Goal: Navigation & Orientation: Find specific page/section

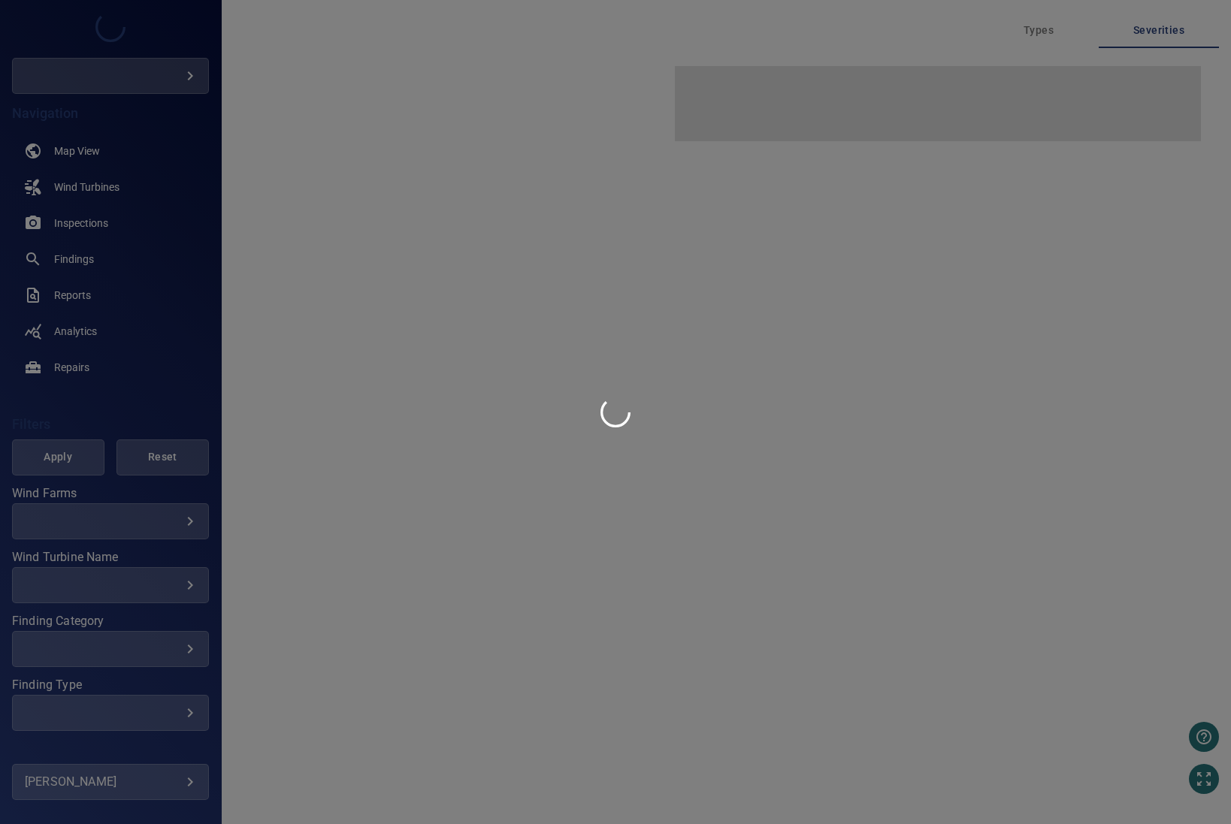
type input "****"
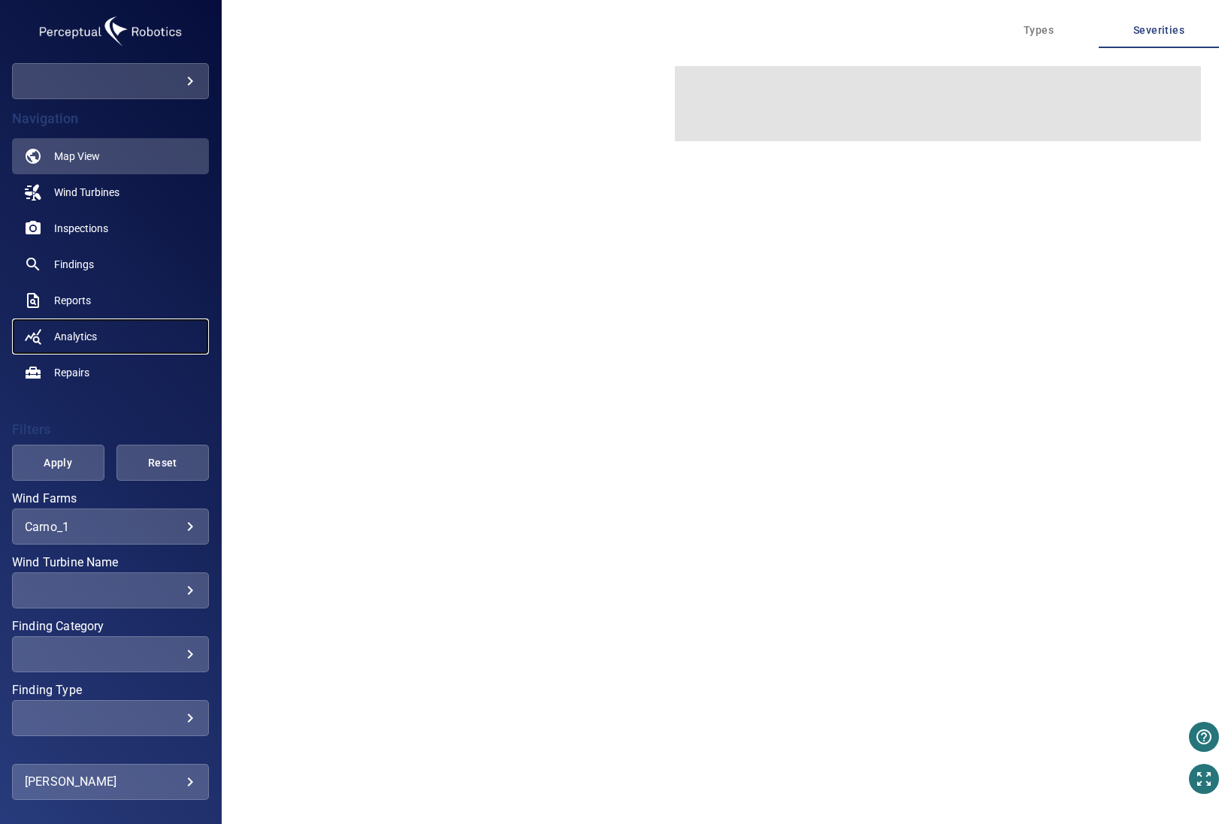
click at [81, 333] on span "Analytics" at bounding box center [75, 336] width 43 height 15
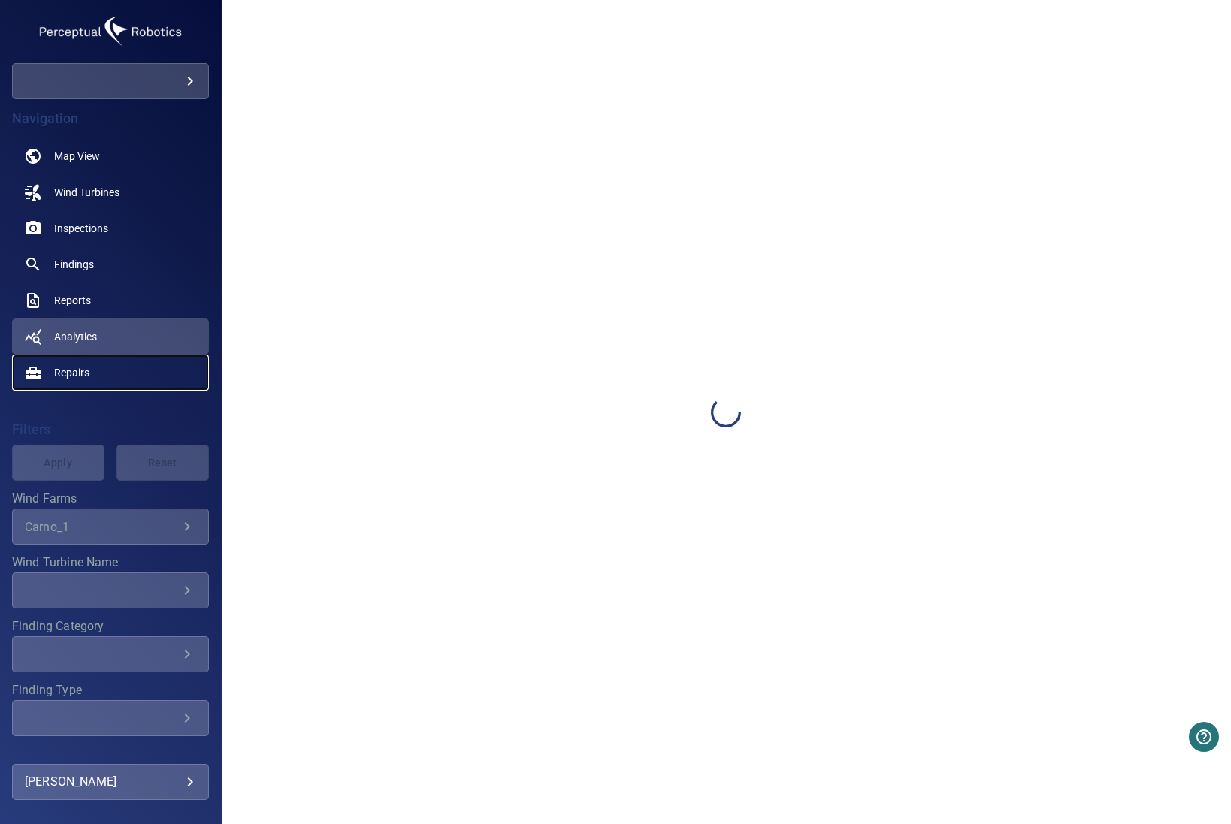
click at [85, 376] on span "Repairs" at bounding box center [71, 372] width 35 height 15
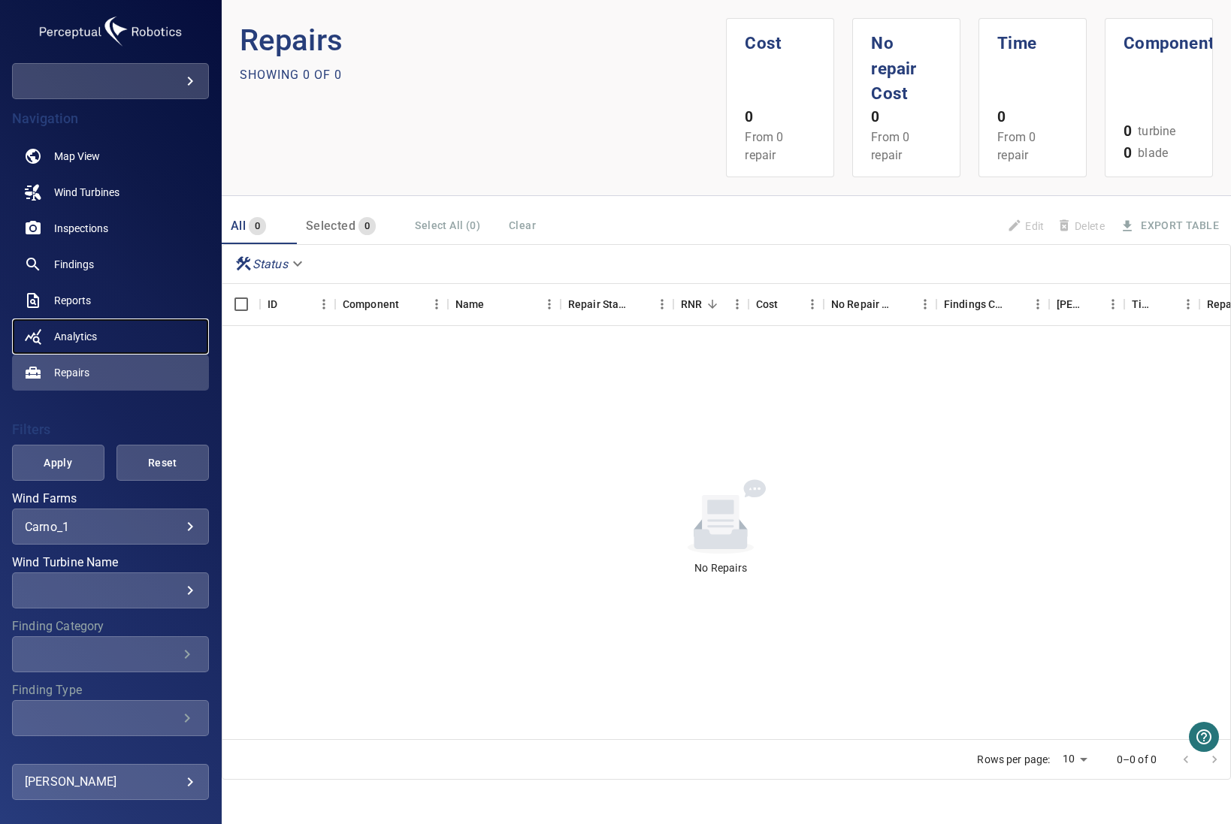
click at [86, 346] on link "Analytics" at bounding box center [110, 337] width 197 height 36
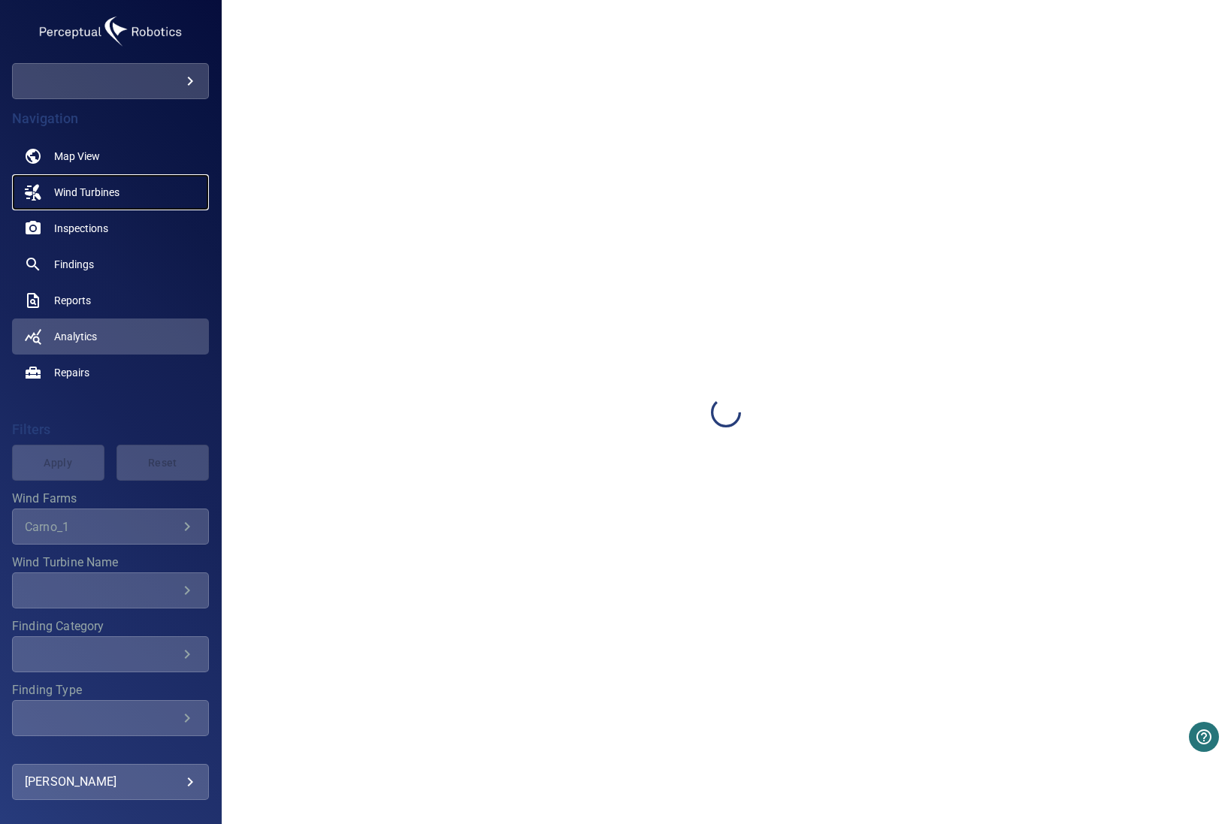
click at [103, 195] on span "Wind Turbines" at bounding box center [86, 192] width 65 height 15
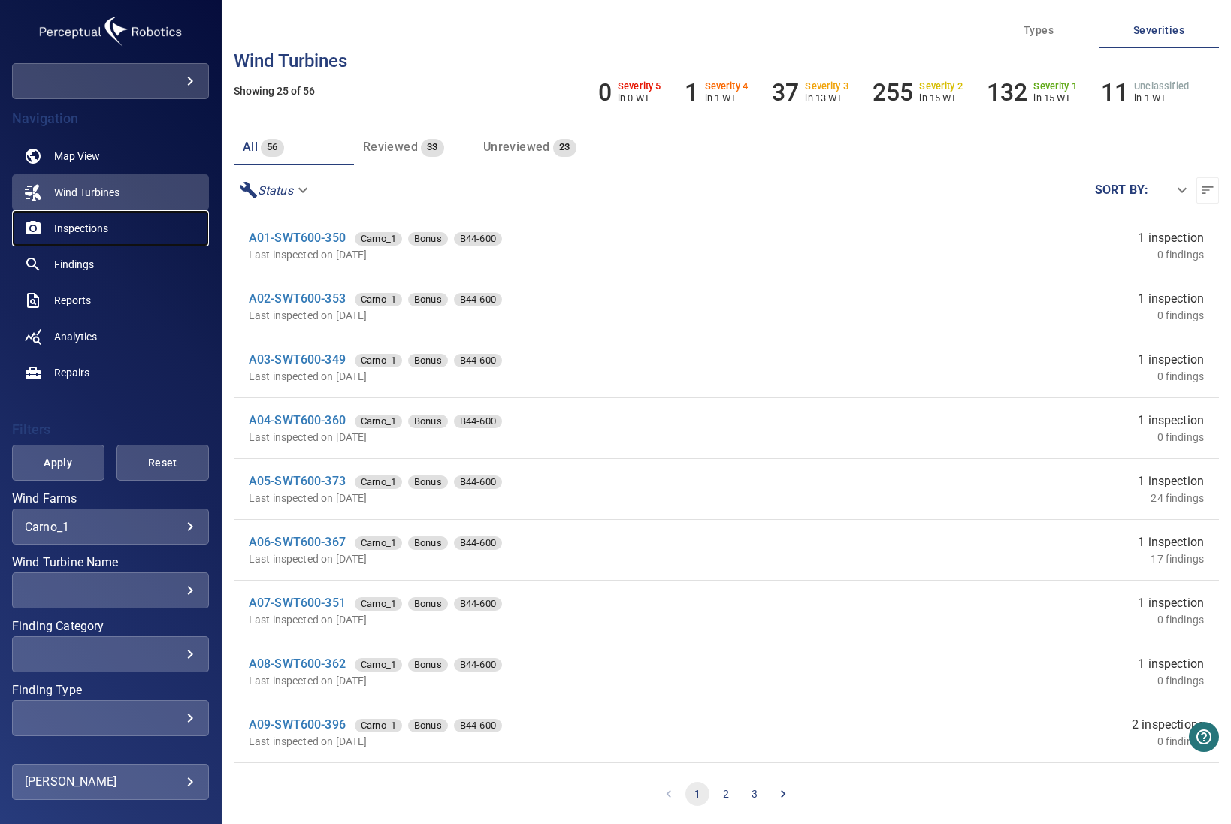
click at [107, 228] on span "Inspections" at bounding box center [81, 228] width 54 height 15
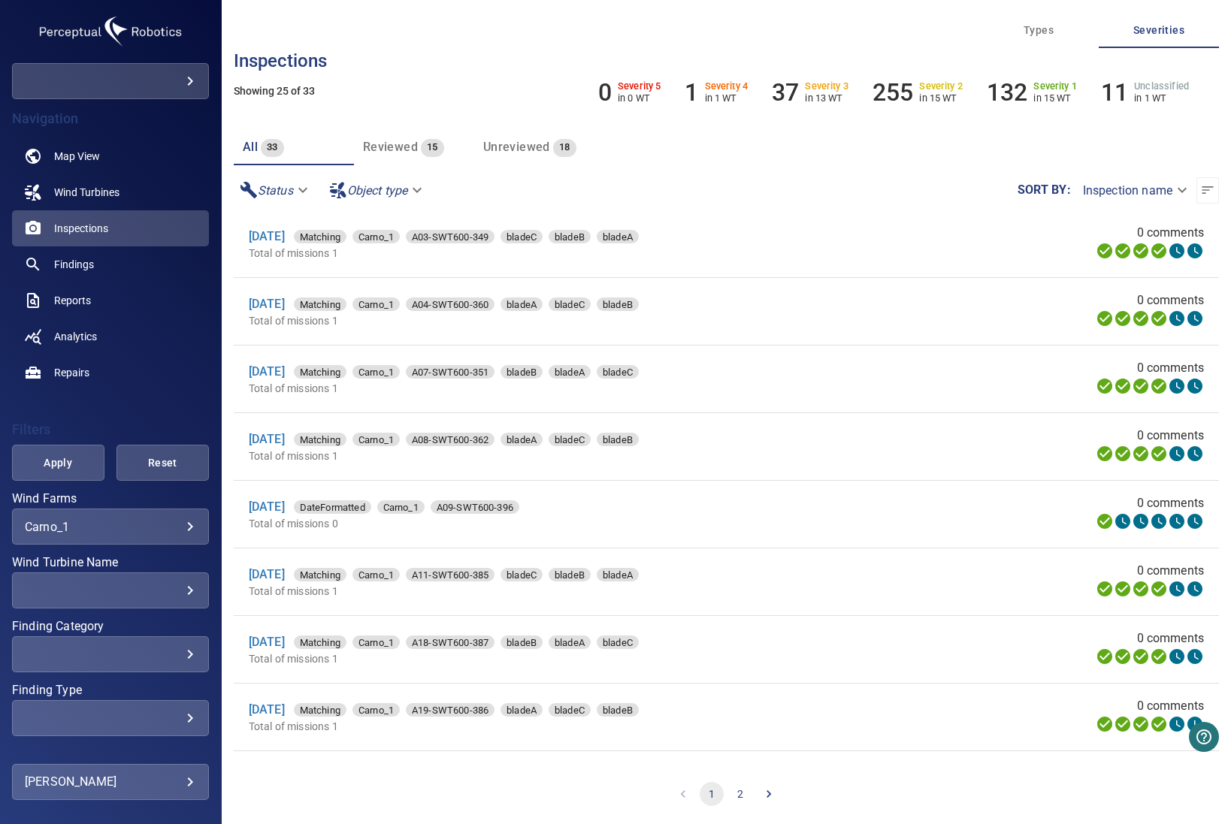
scroll to position [1146, 0]
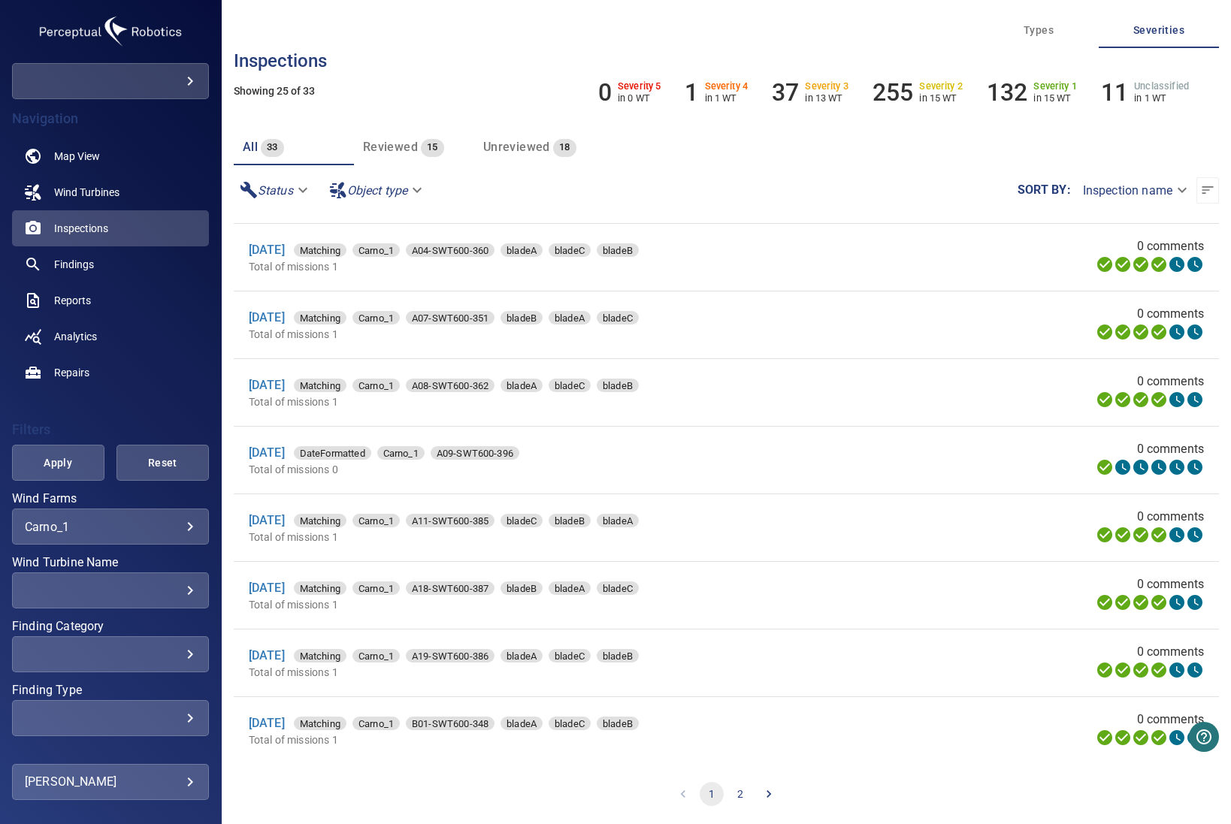
click at [739, 794] on button "2" at bounding box center [740, 794] width 24 height 24
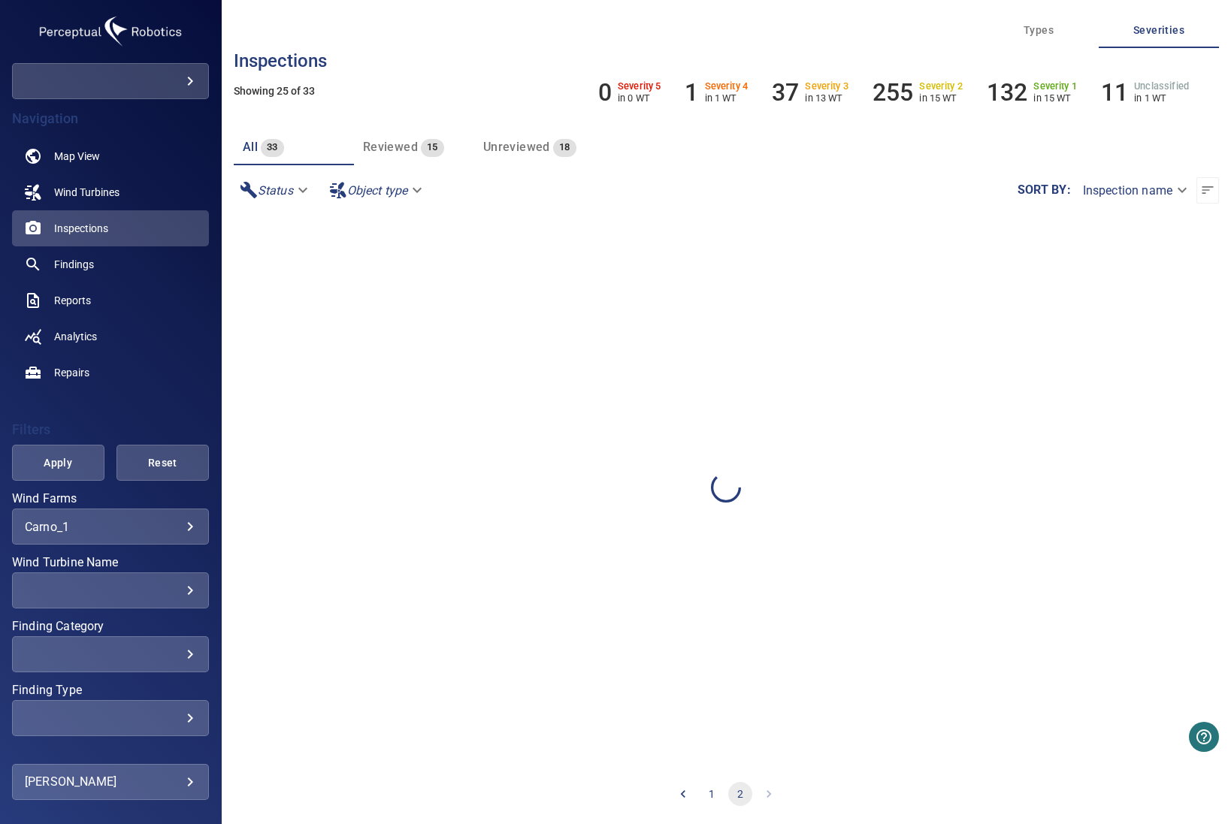
scroll to position [0, 0]
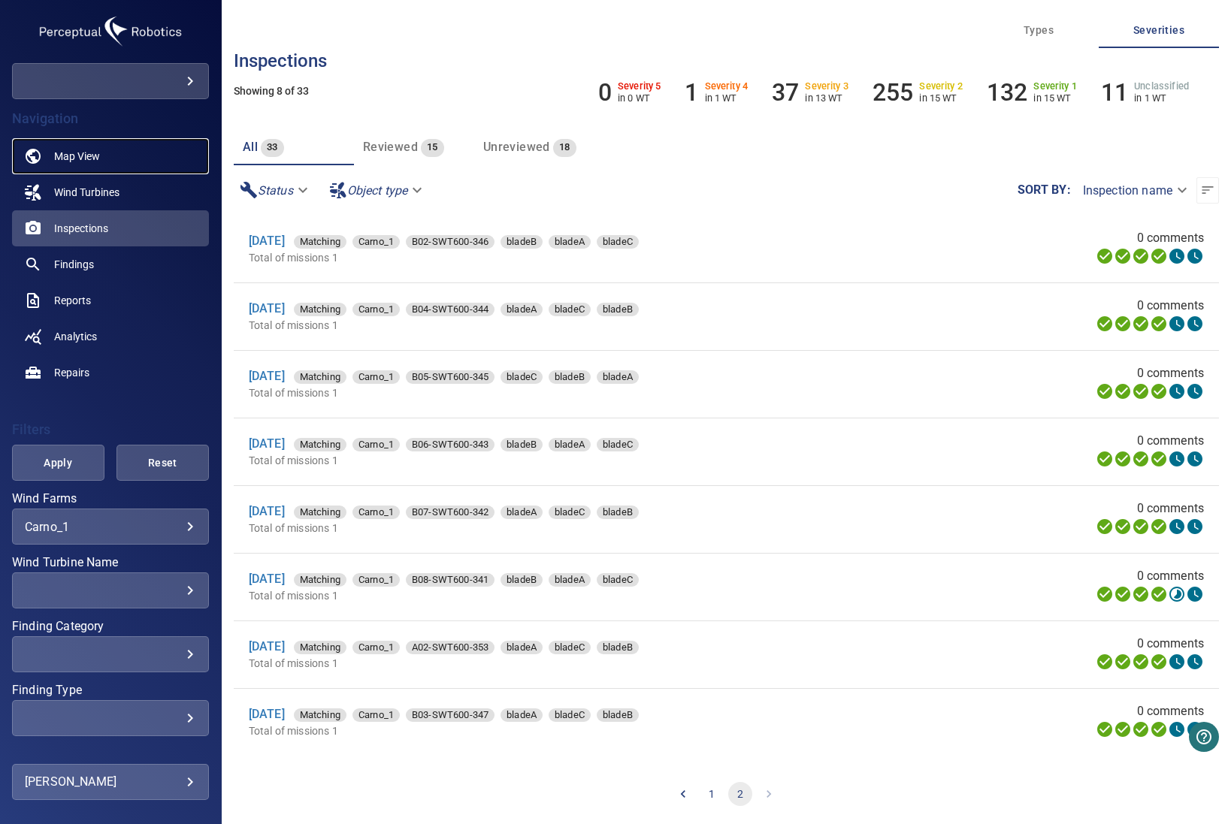
click at [78, 152] on span "Map View" at bounding box center [77, 156] width 46 height 15
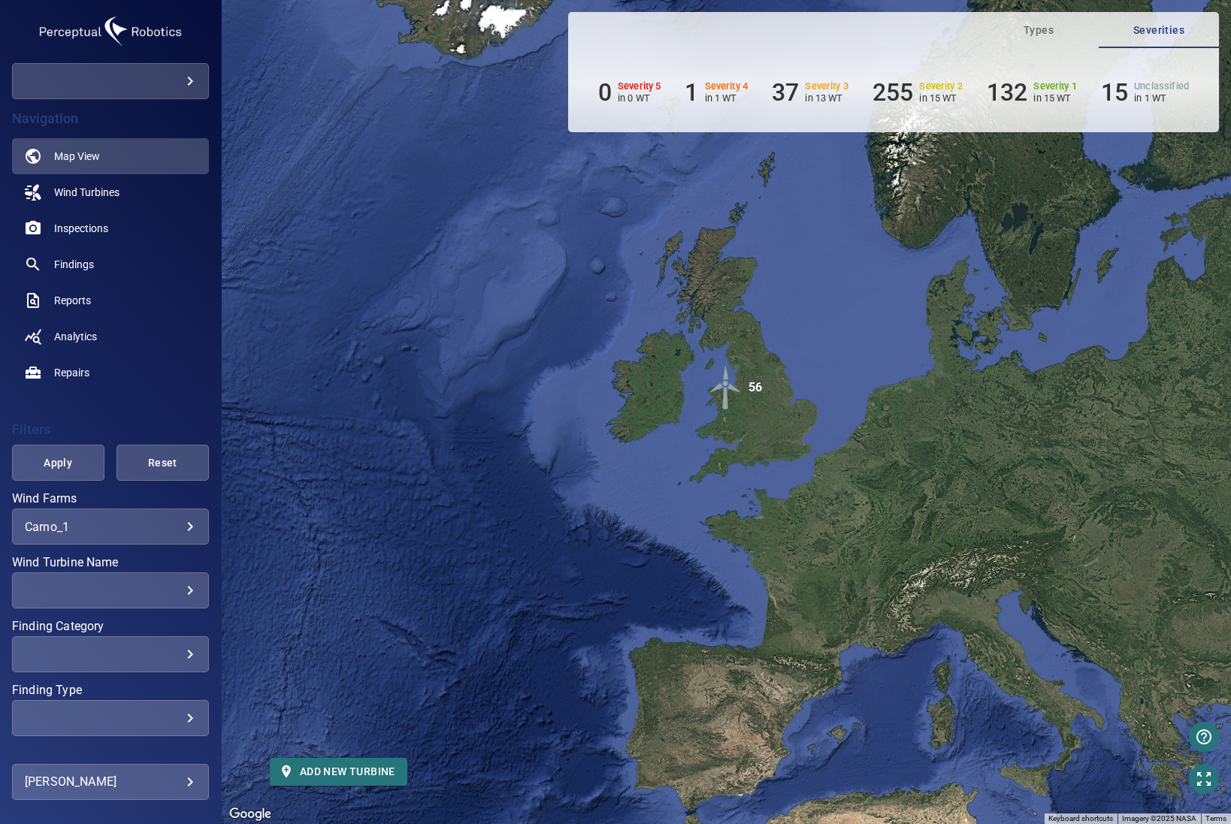
click at [723, 402] on img "56" at bounding box center [725, 387] width 45 height 45
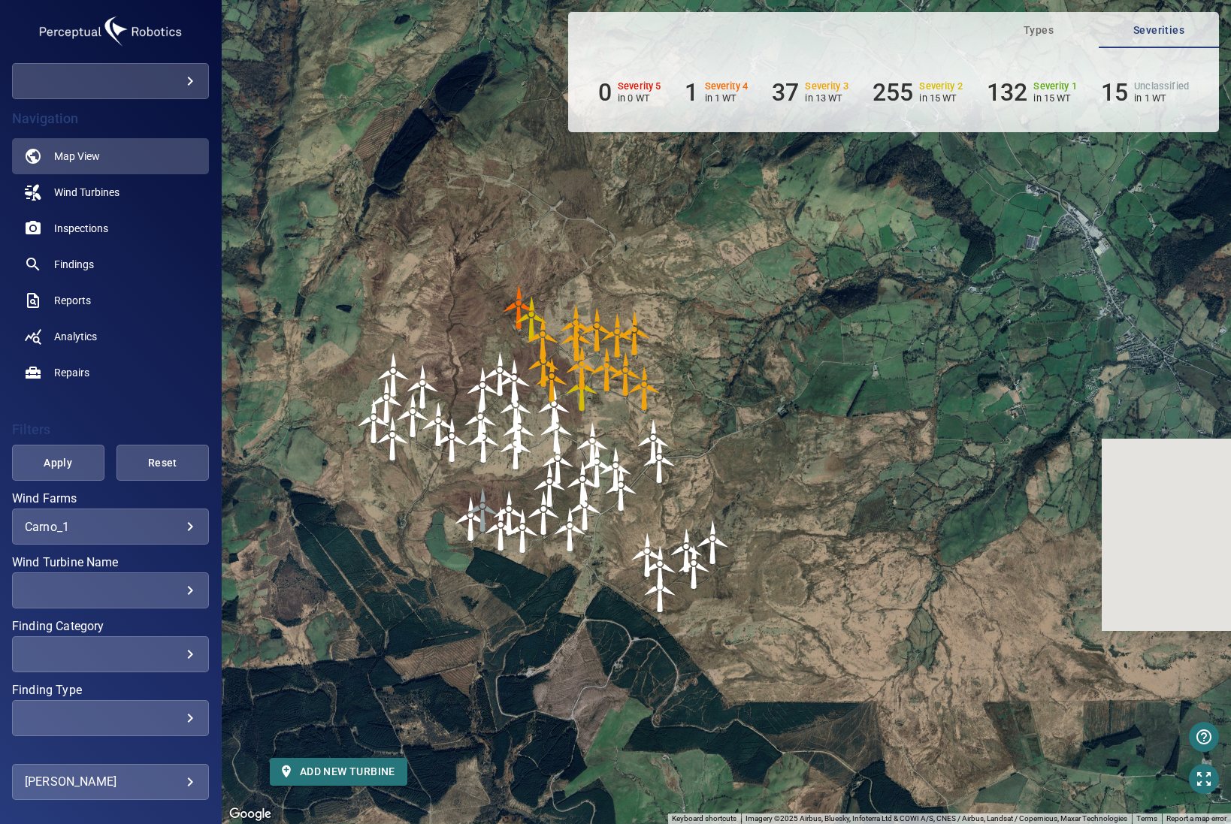
drag, startPoint x: 892, startPoint y: 374, endPoint x: 670, endPoint y: 441, distance: 232.2
click at [670, 441] on img "A02-SWT600-353" at bounding box center [653, 441] width 45 height 45
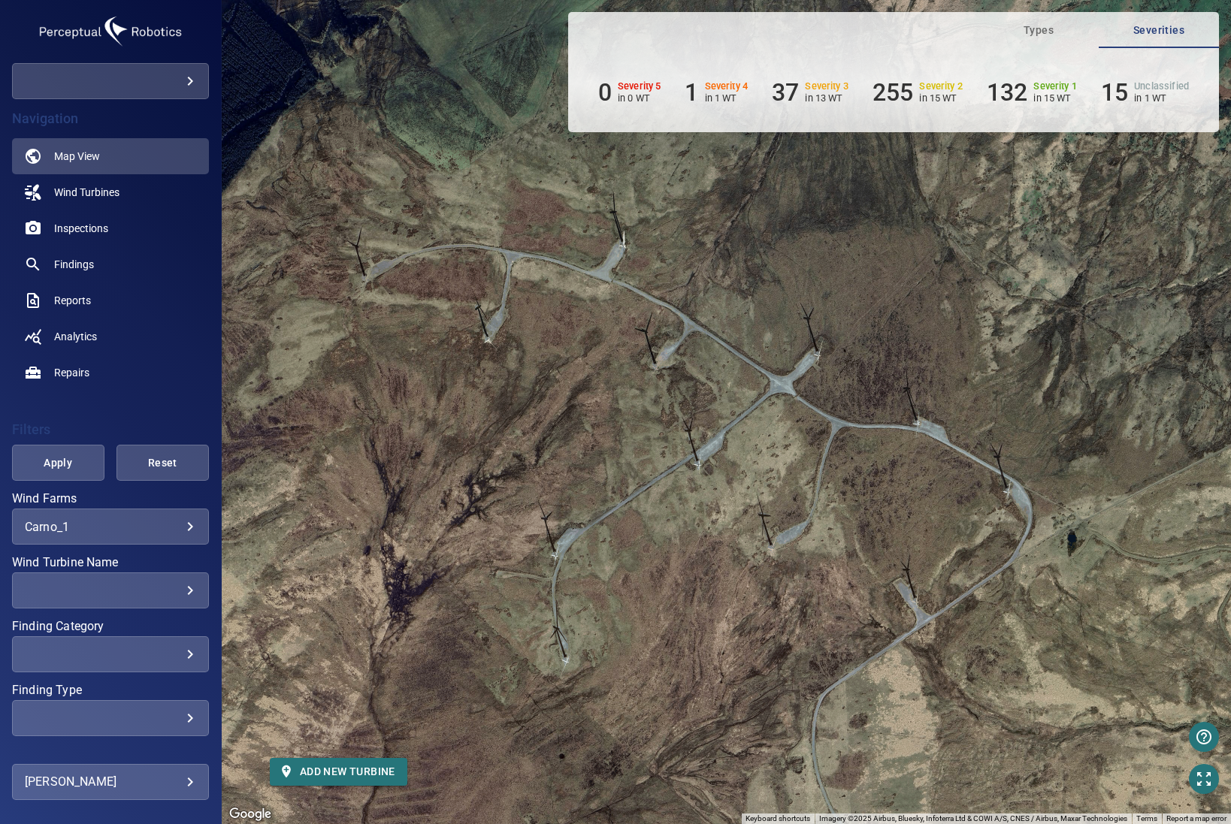
drag, startPoint x: 514, startPoint y: 237, endPoint x: 611, endPoint y: 589, distance: 365.4
click at [611, 589] on div "To activate drag with keyboard, press Alt + Enter. Once in keyboard drag state,…" at bounding box center [726, 412] width 1009 height 824
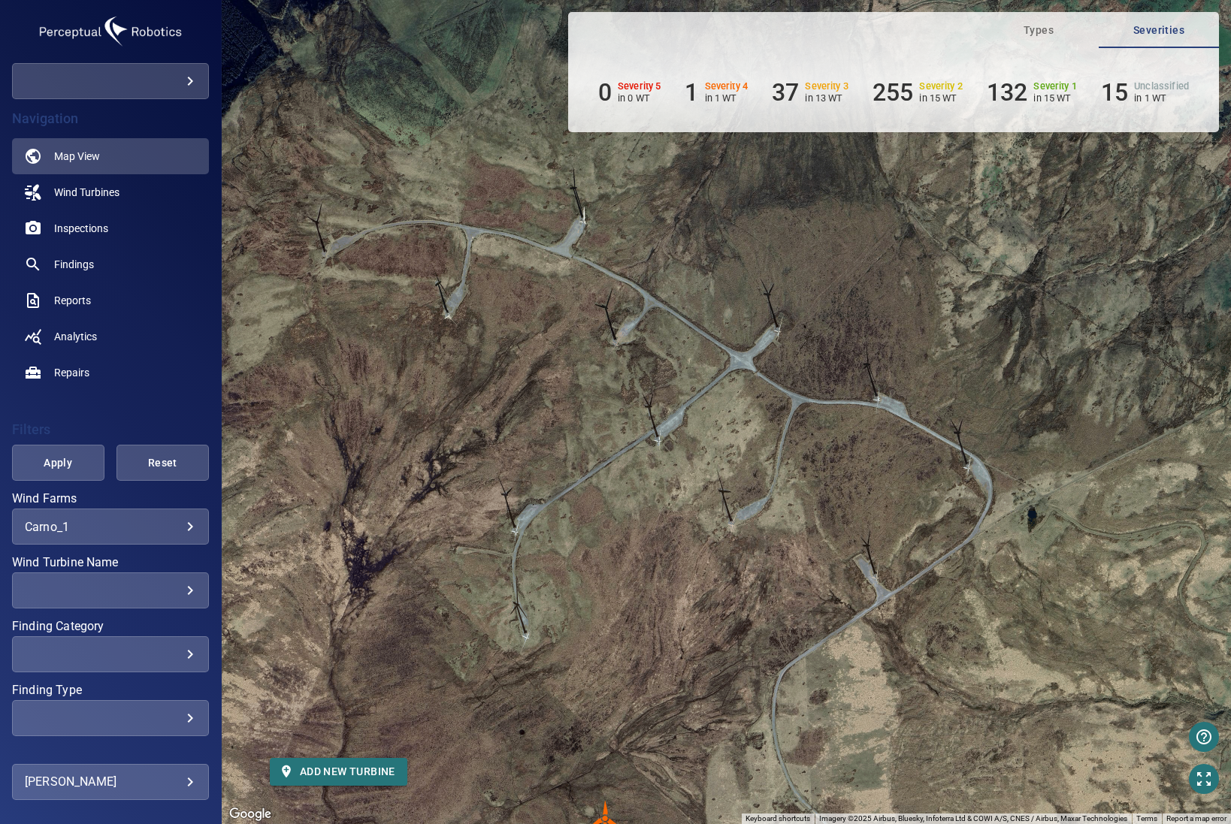
drag, startPoint x: 1001, startPoint y: 665, endPoint x: 801, endPoint y: 367, distance: 358.8
click at [801, 369] on div "To activate drag with keyboard, press Alt + Enter. Once in keyboard drag state,…" at bounding box center [726, 412] width 1009 height 824
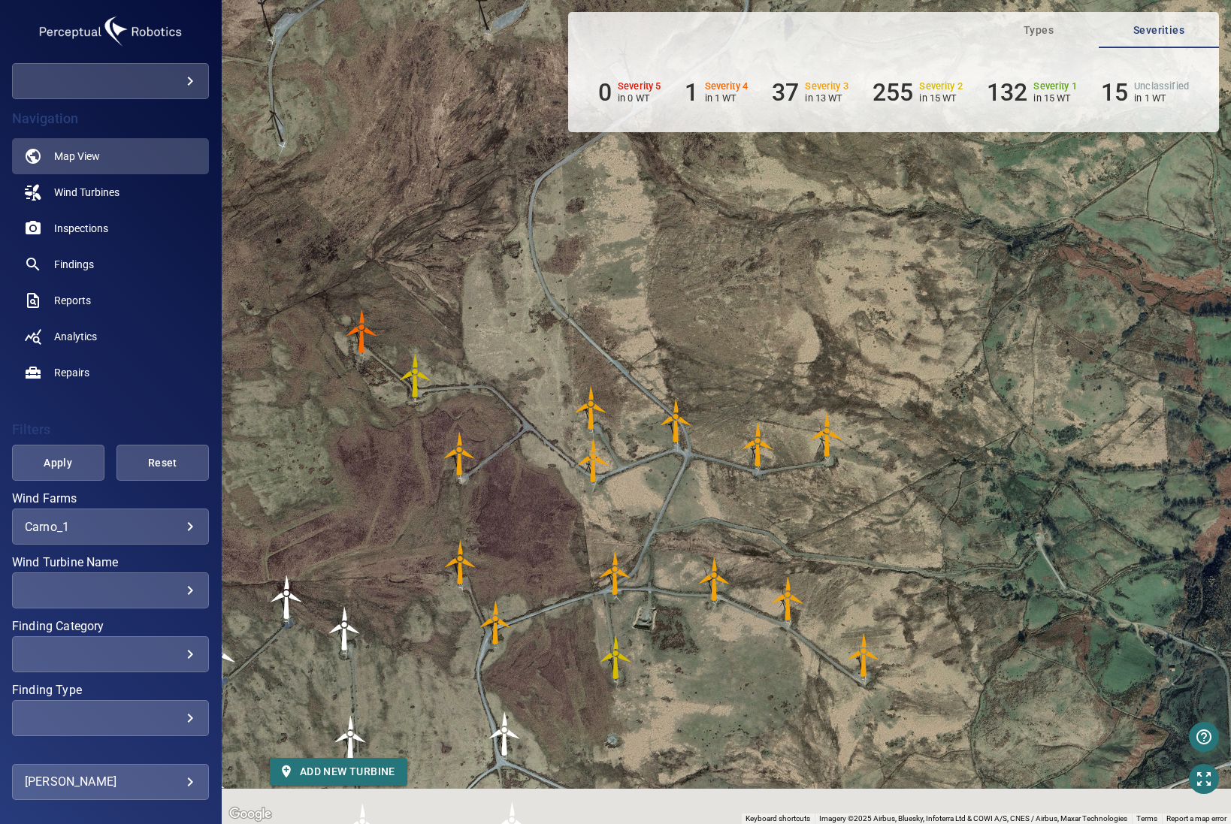
drag, startPoint x: 978, startPoint y: 551, endPoint x: 974, endPoint y: 301, distance: 249.4
click at [968, 326] on div "To activate drag with keyboard, press Alt + Enter. Once in keyboard drag state,…" at bounding box center [726, 412] width 1009 height 824
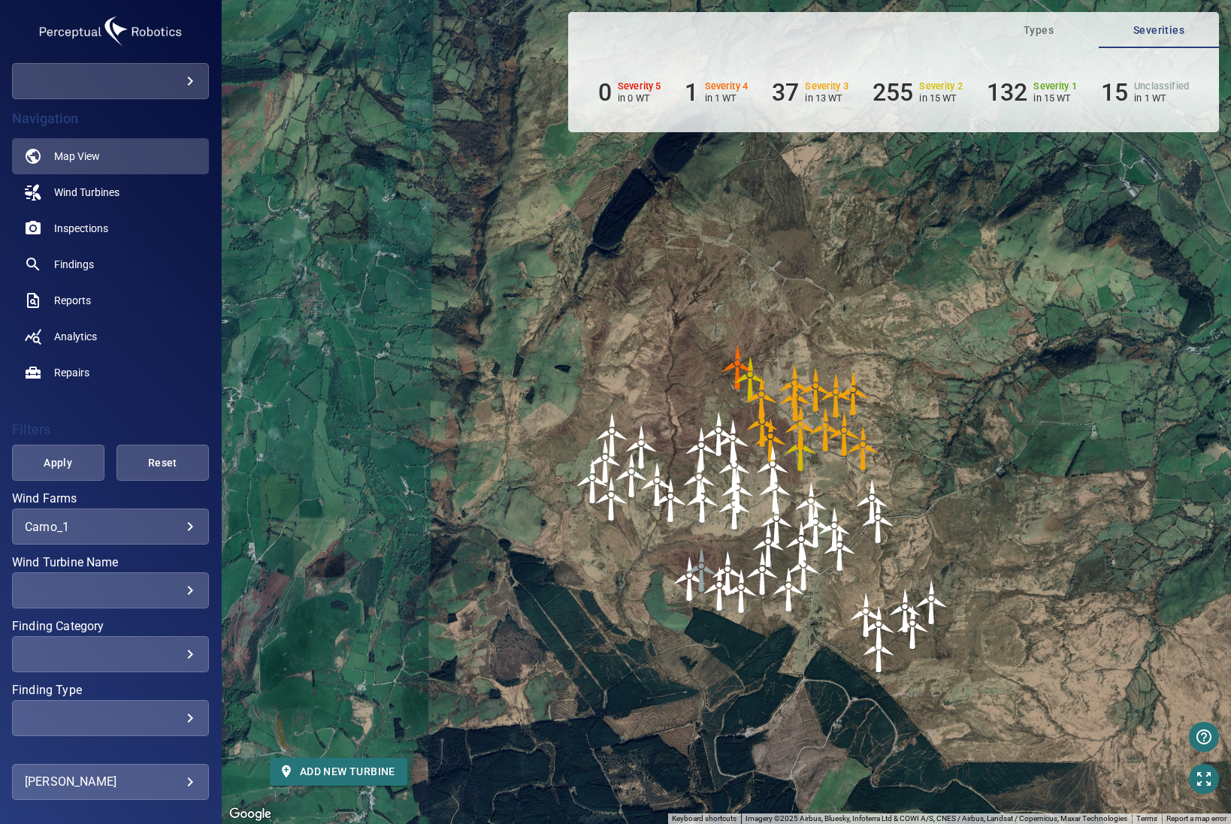
drag, startPoint x: 956, startPoint y: 397, endPoint x: 933, endPoint y: 455, distance: 62.1
click at [933, 455] on div "To activate drag with keyboard, press Alt + Enter. Once in keyboard drag state,…" at bounding box center [726, 412] width 1009 height 824
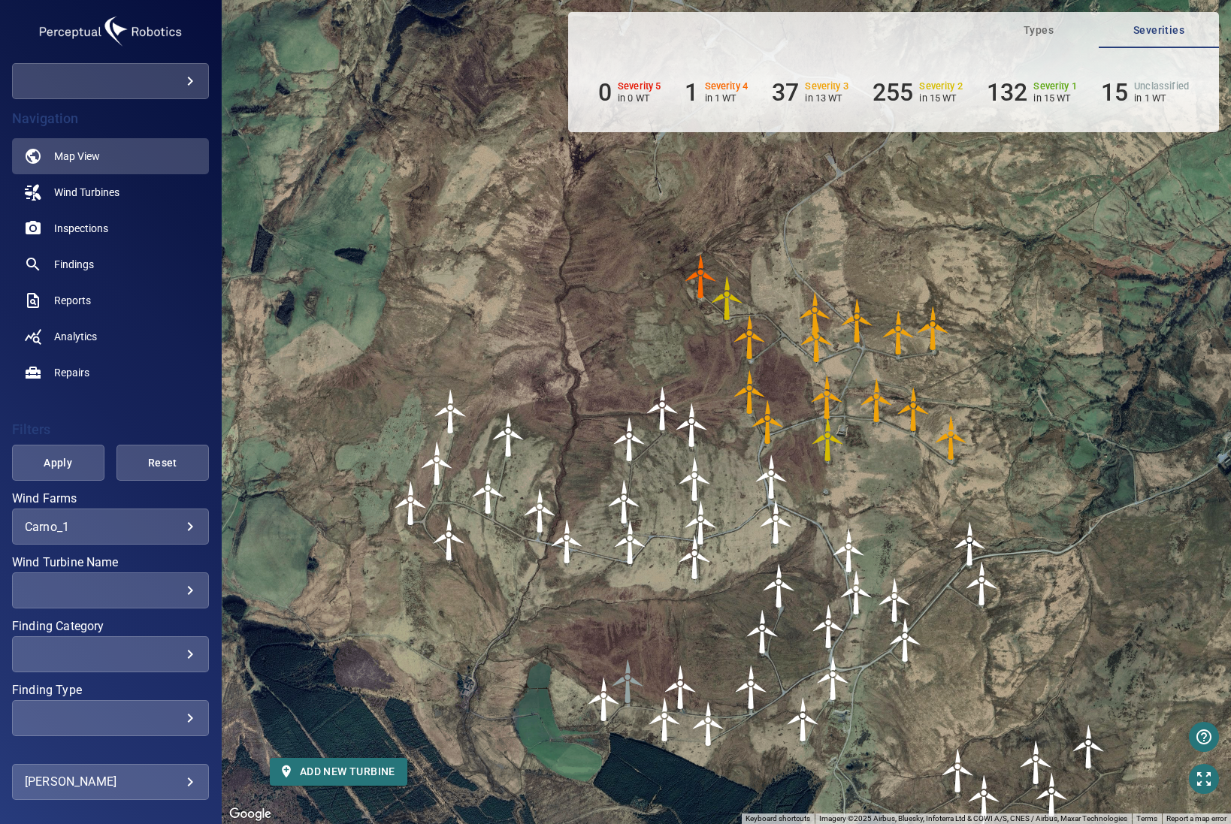
click at [705, 286] on img "B26-SWT600-372" at bounding box center [727, 298] width 45 height 45
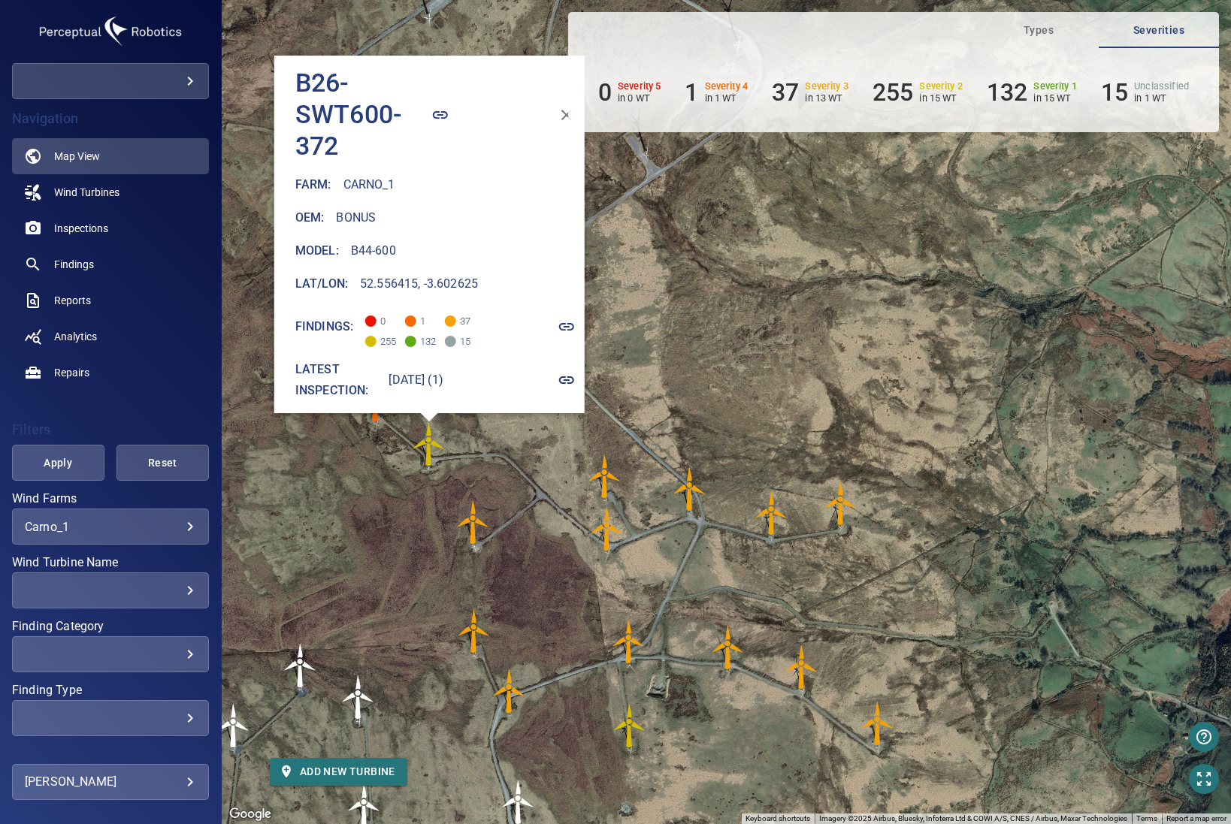
click at [557, 371] on icon "button" at bounding box center [566, 380] width 18 height 18
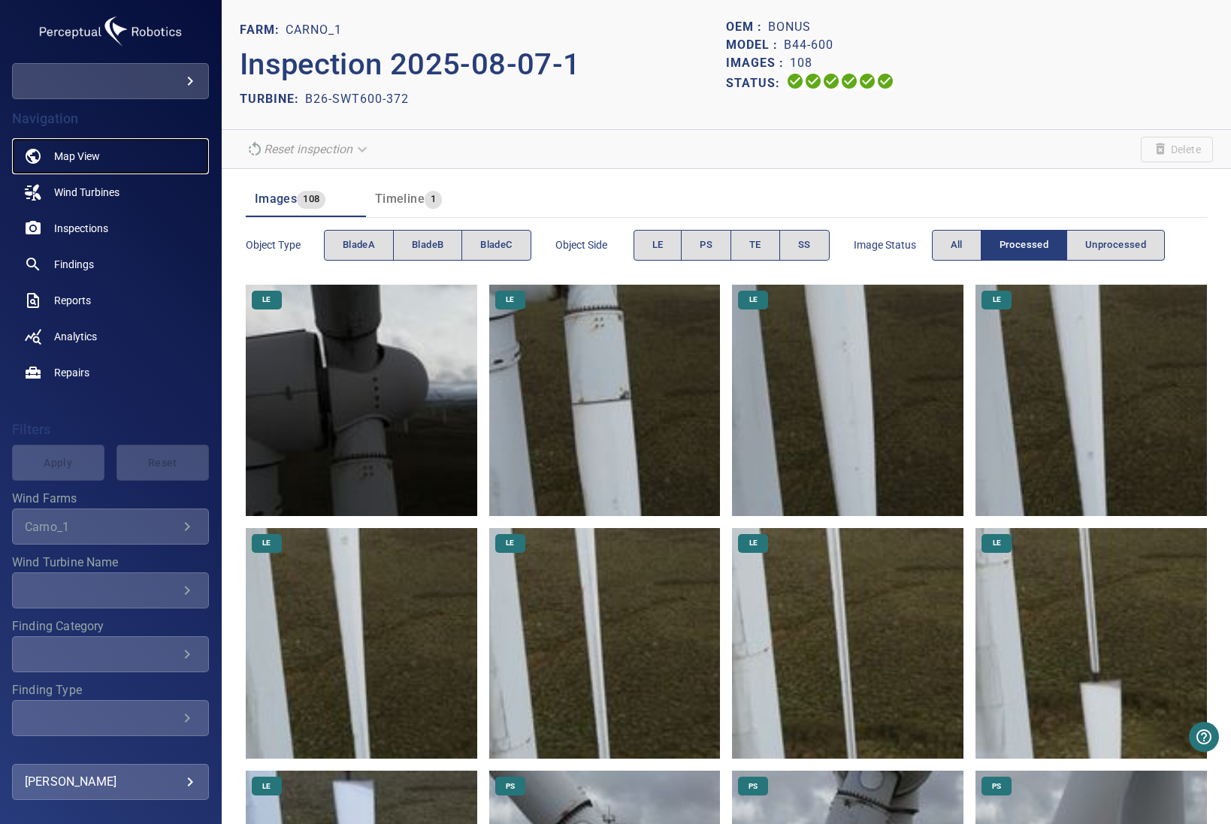
click at [137, 139] on link "Map View" at bounding box center [110, 156] width 197 height 36
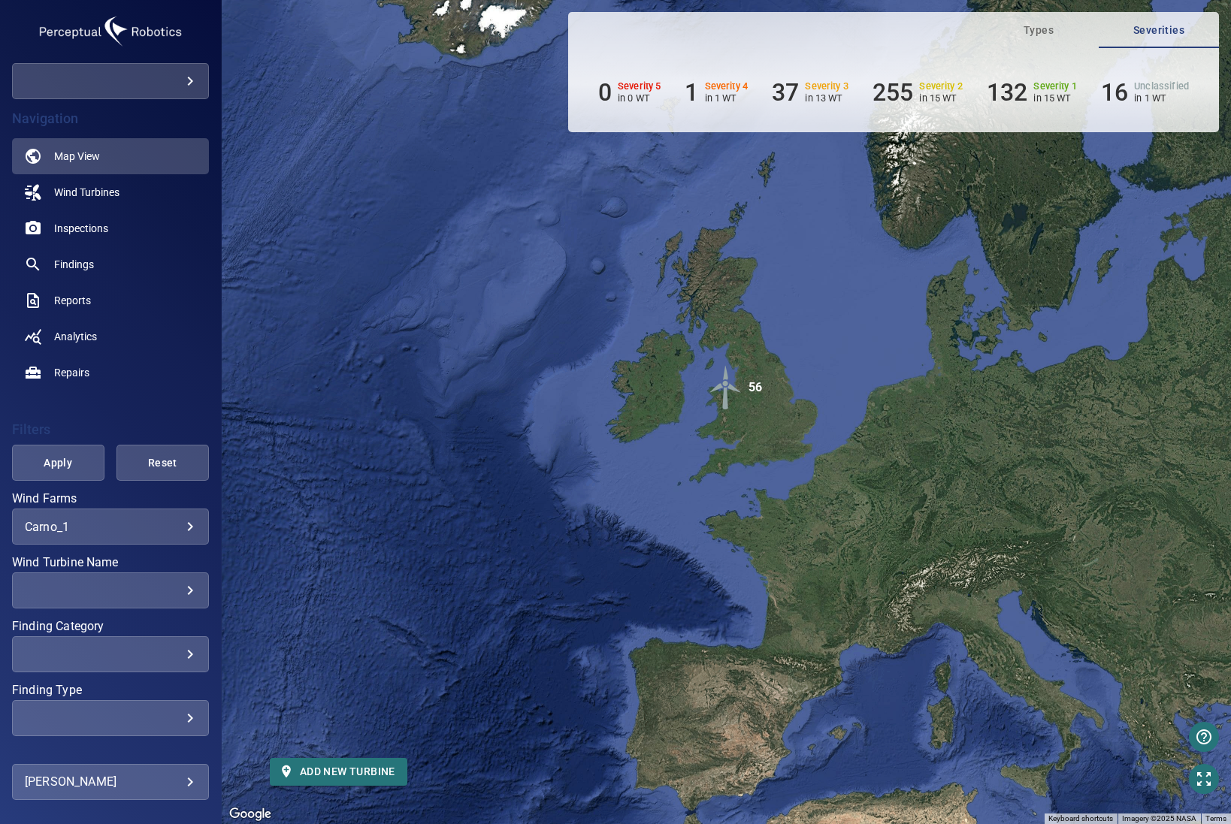
click at [727, 395] on img "56" at bounding box center [725, 387] width 45 height 45
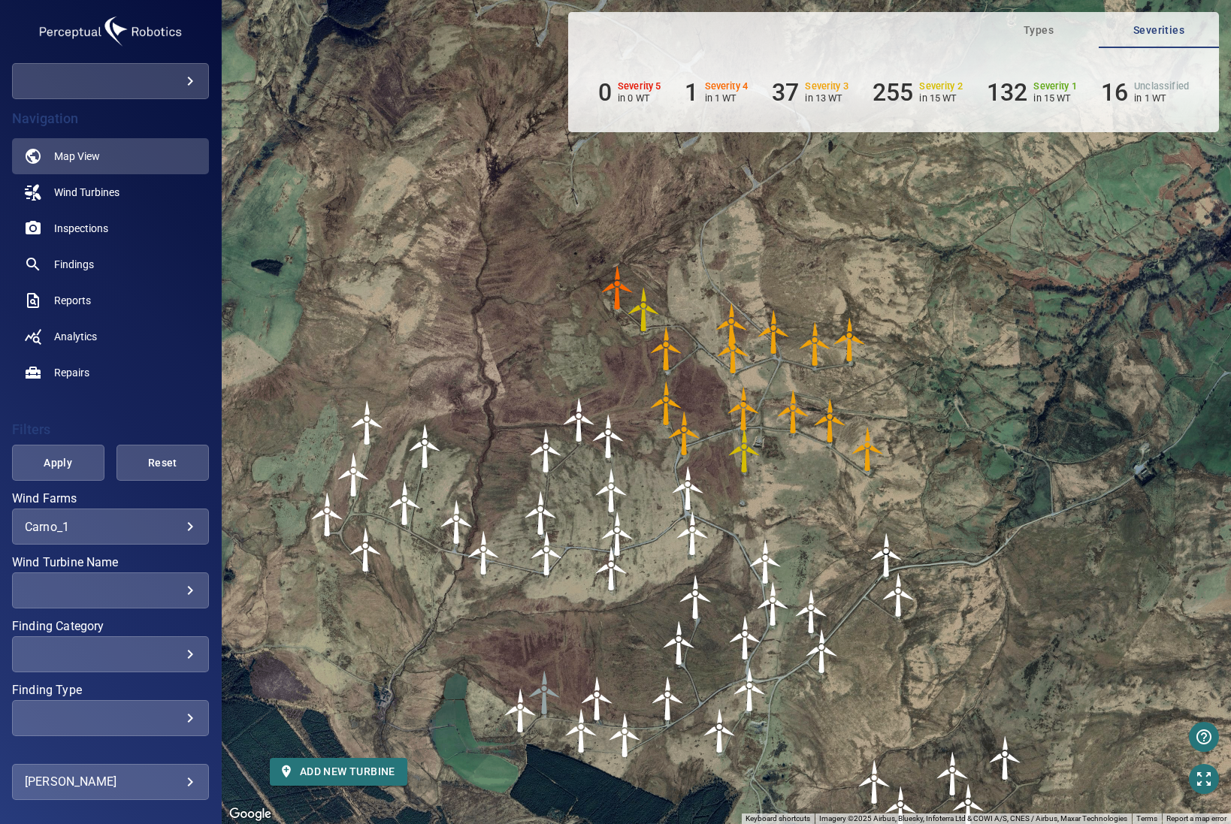
drag, startPoint x: 1061, startPoint y: 360, endPoint x: 1010, endPoint y: 512, distance: 159.9
click at [1010, 512] on div "To navigate, press the arrow keys. To activate drag with keyboard, press Alt + …" at bounding box center [726, 412] width 1009 height 824
click at [615, 288] on img "B25-SWT600-370" at bounding box center [617, 287] width 45 height 45
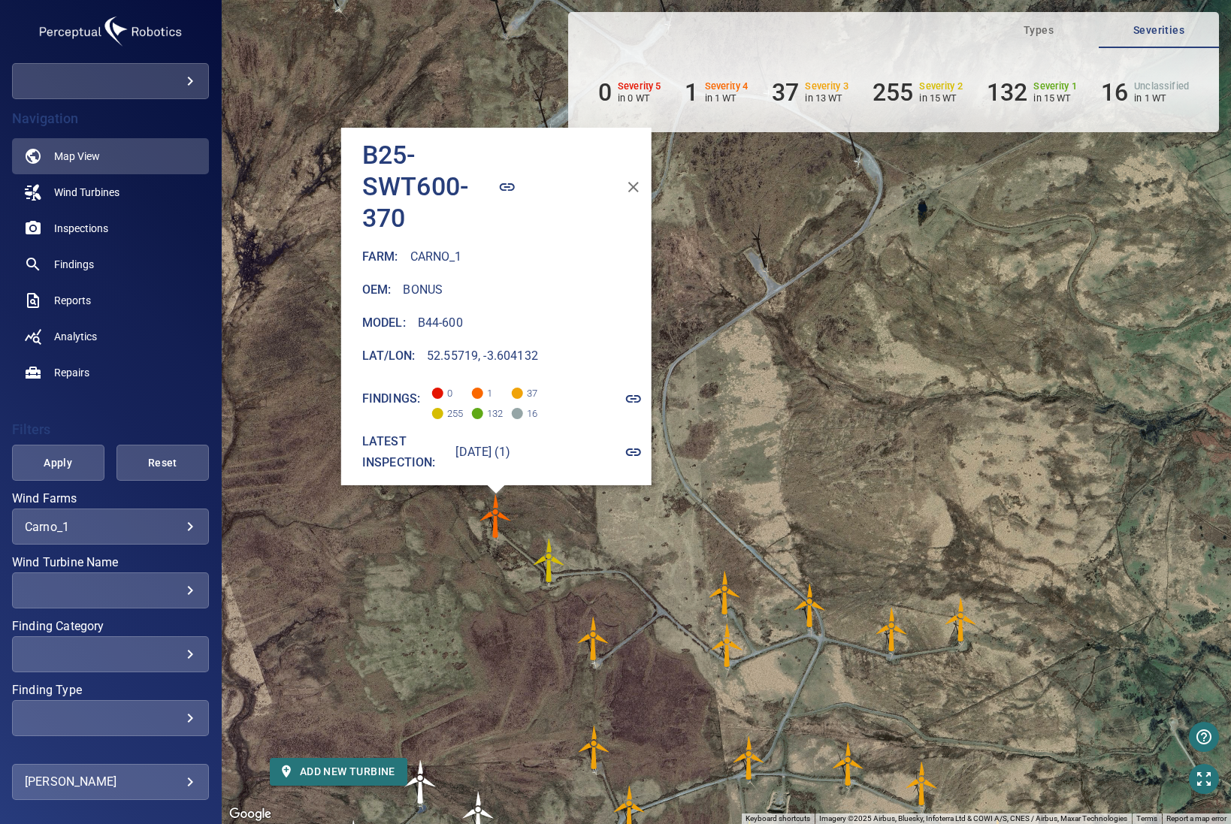
drag, startPoint x: 622, startPoint y: 393, endPoint x: 693, endPoint y: 467, distance: 102.6
click at [693, 467] on div "To activate drag with keyboard, press Alt + Enter. Once in keyboard drag state,…" at bounding box center [726, 412] width 1009 height 824
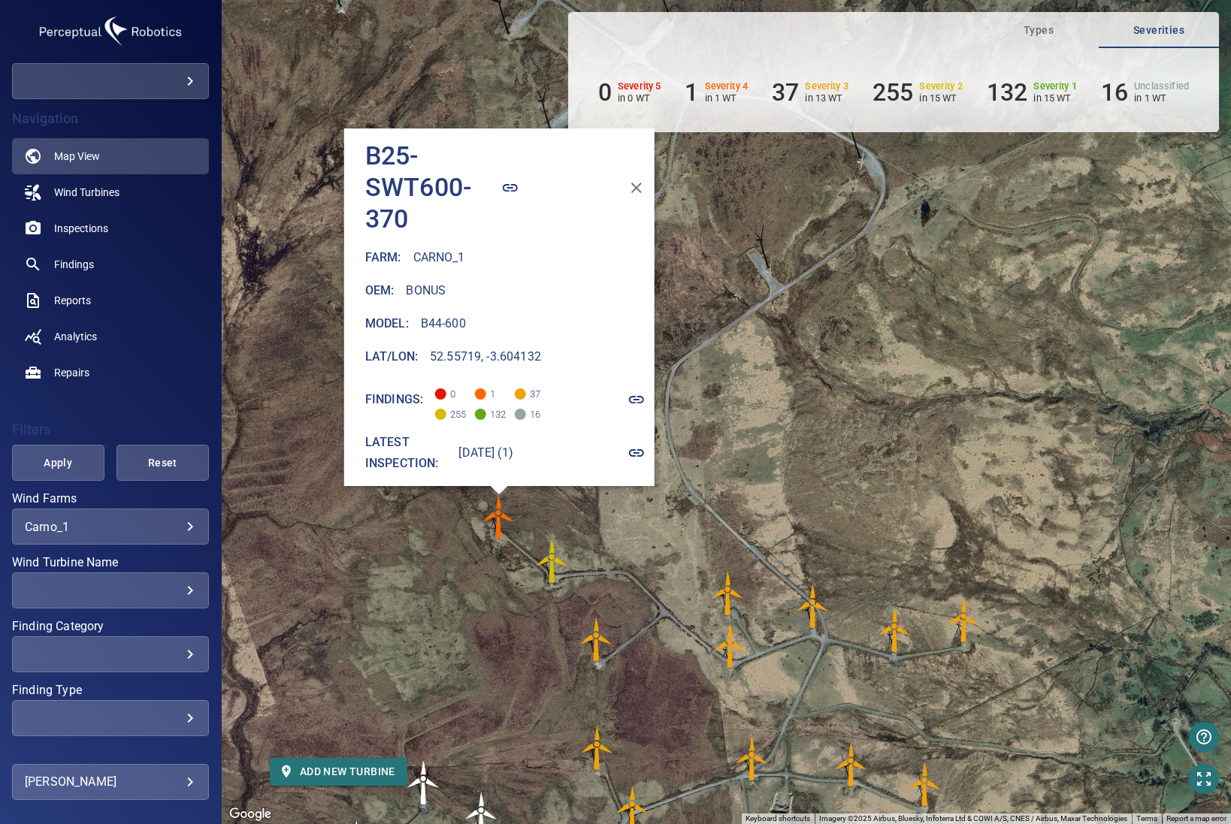
click at [547, 558] on img "B26-SWT600-372" at bounding box center [552, 561] width 45 height 45
